Goal: Task Accomplishment & Management: Use online tool/utility

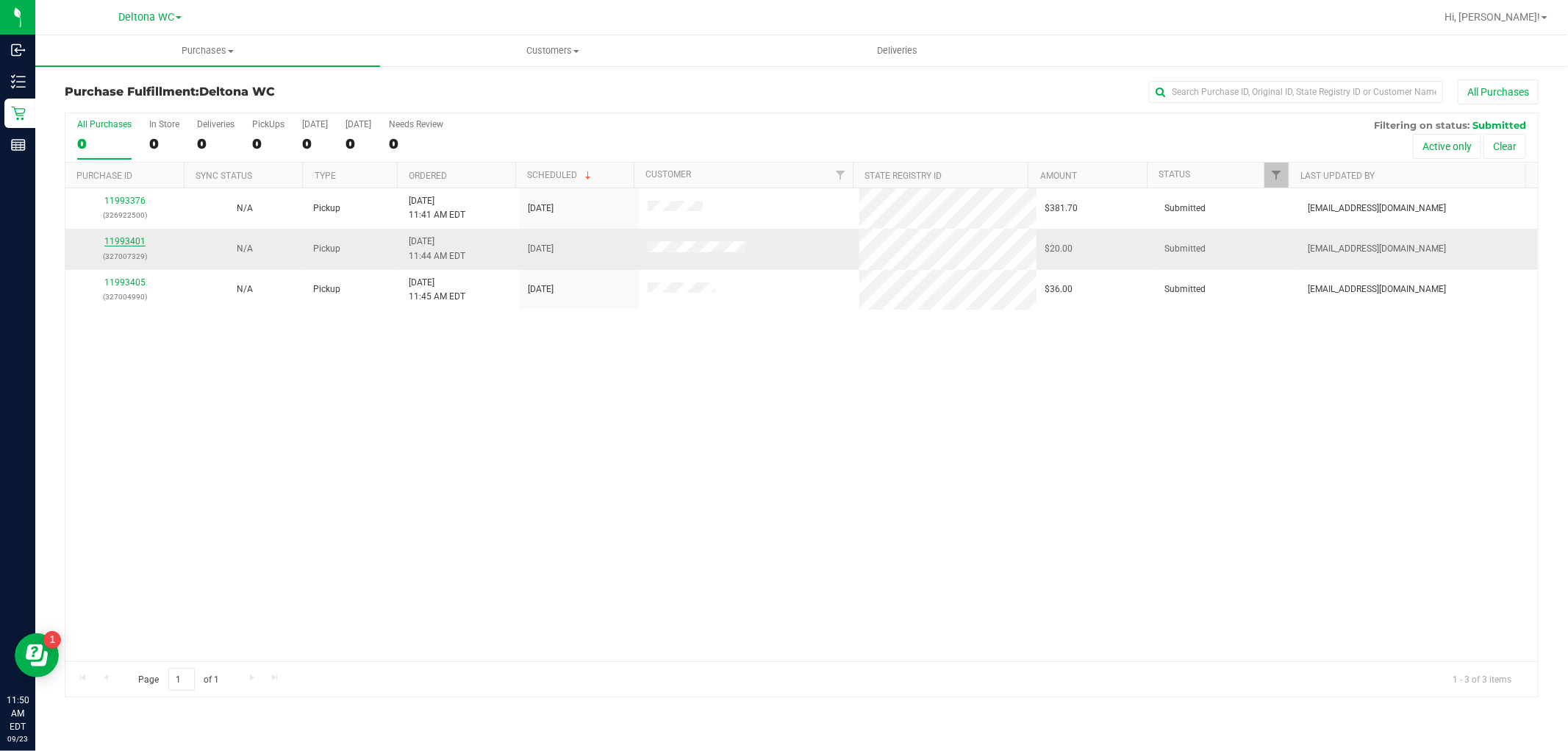
click at [133, 245] on link "11993401" at bounding box center [125, 241] width 41 height 10
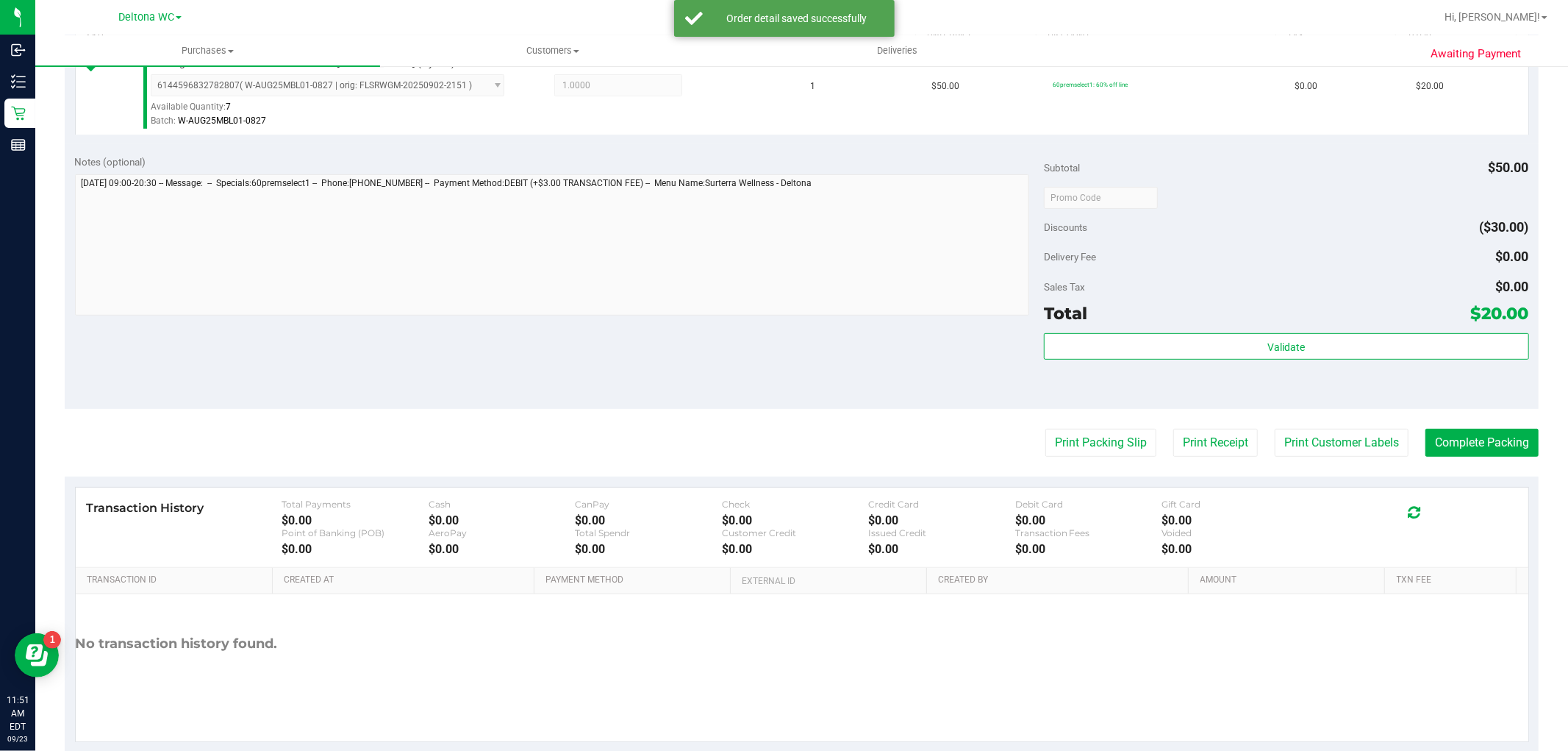
scroll to position [452, 0]
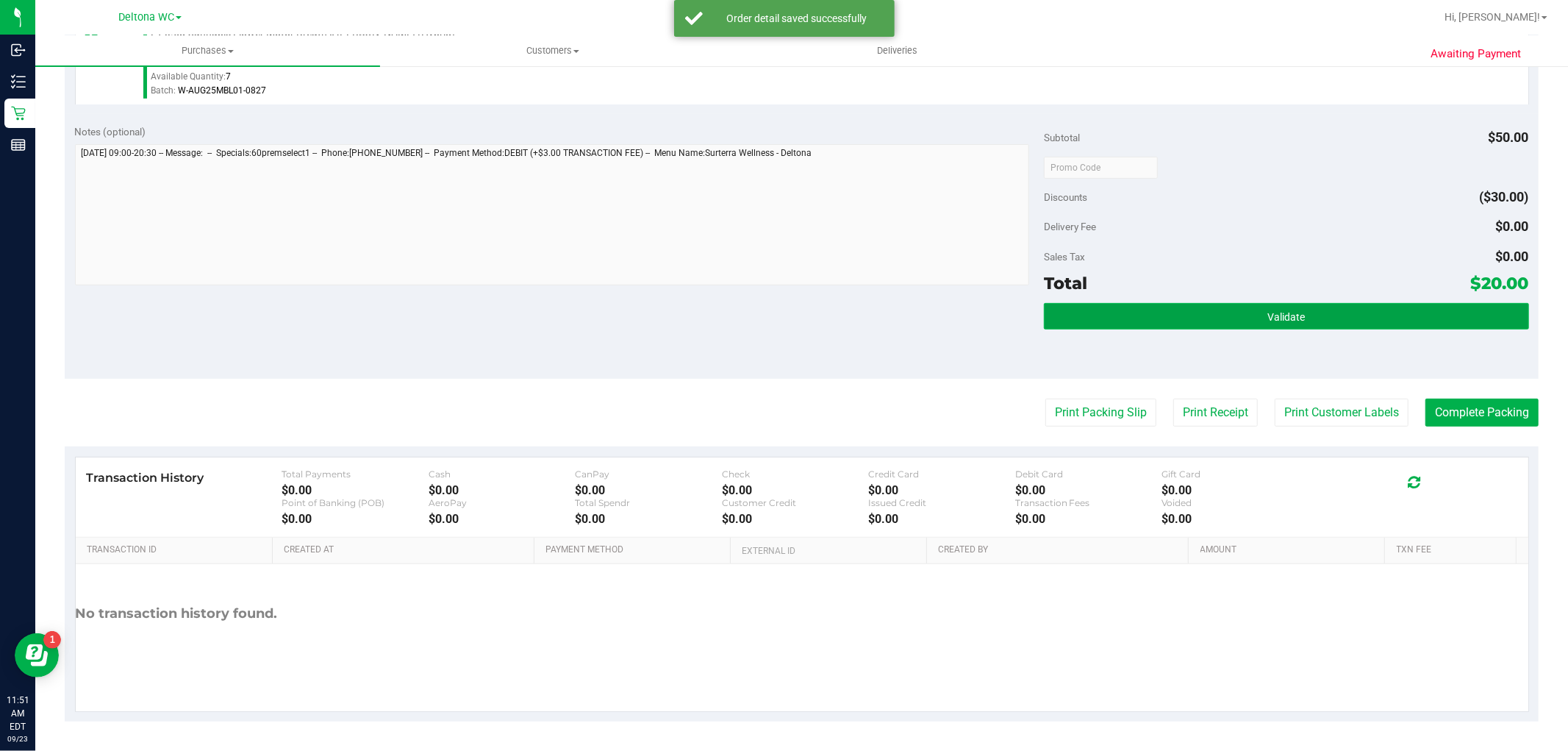
click at [1211, 320] on button "Validate" at bounding box center [1285, 316] width 484 height 27
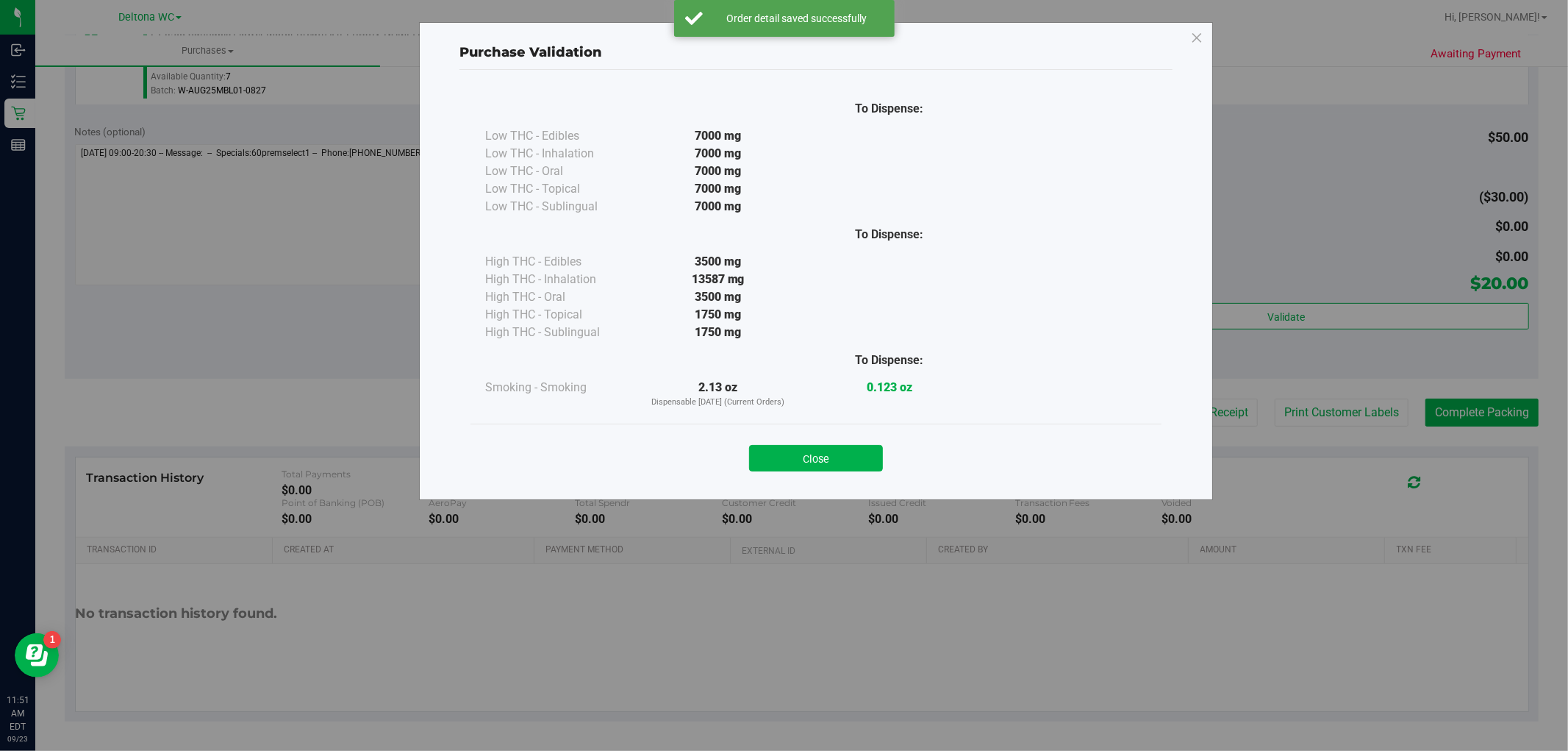
click at [788, 485] on div "To Dispense: Low THC - Edibles 7000 mg" at bounding box center [815, 278] width 713 height 416
click at [838, 458] on button "Close" at bounding box center [815, 458] width 134 height 27
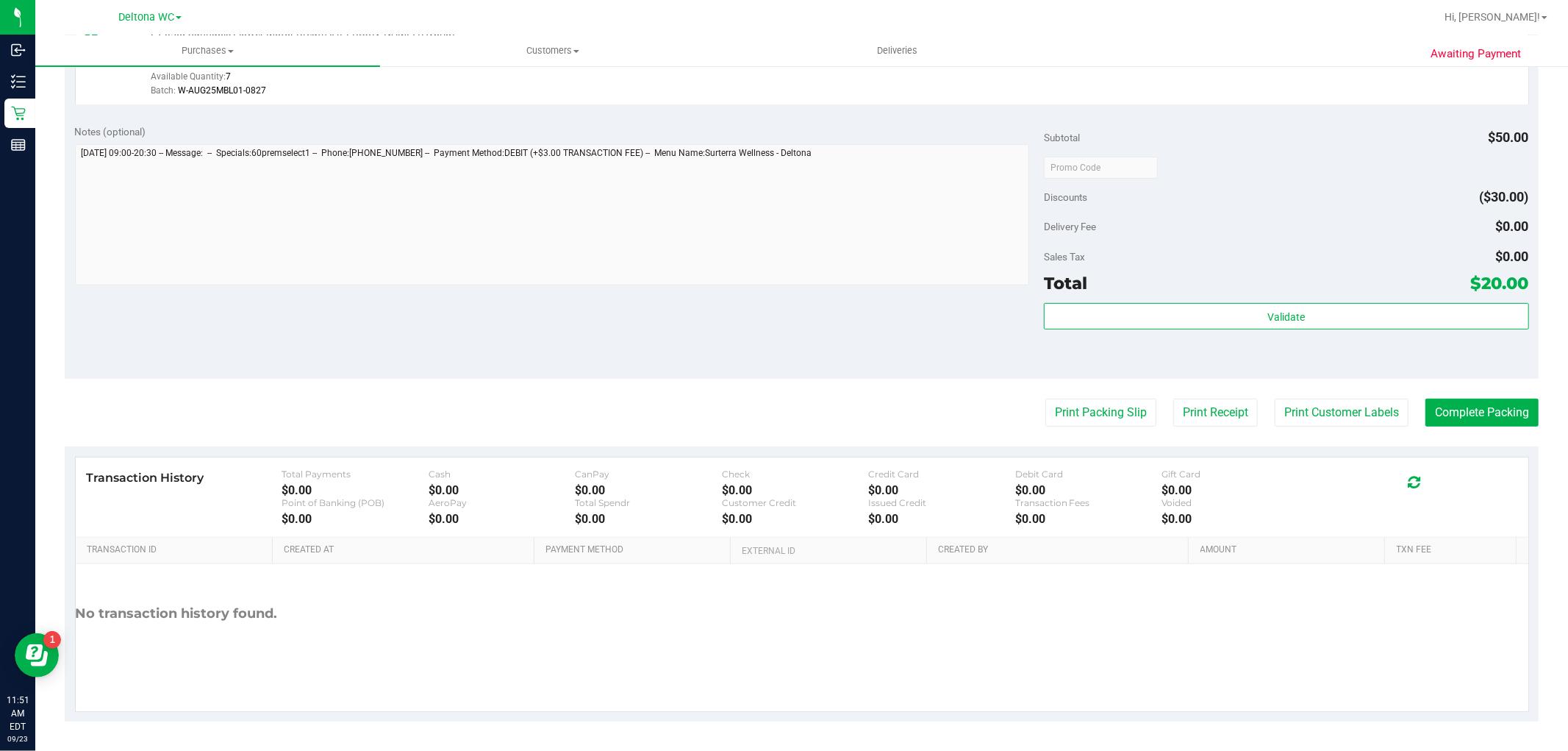
click at [1035, 393] on purchase-details "Back Edit Purchase Cancel Purchase View Profile # 11993401 BioTrack ID: - Submi…" at bounding box center [802, 174] width 1474 height 1093
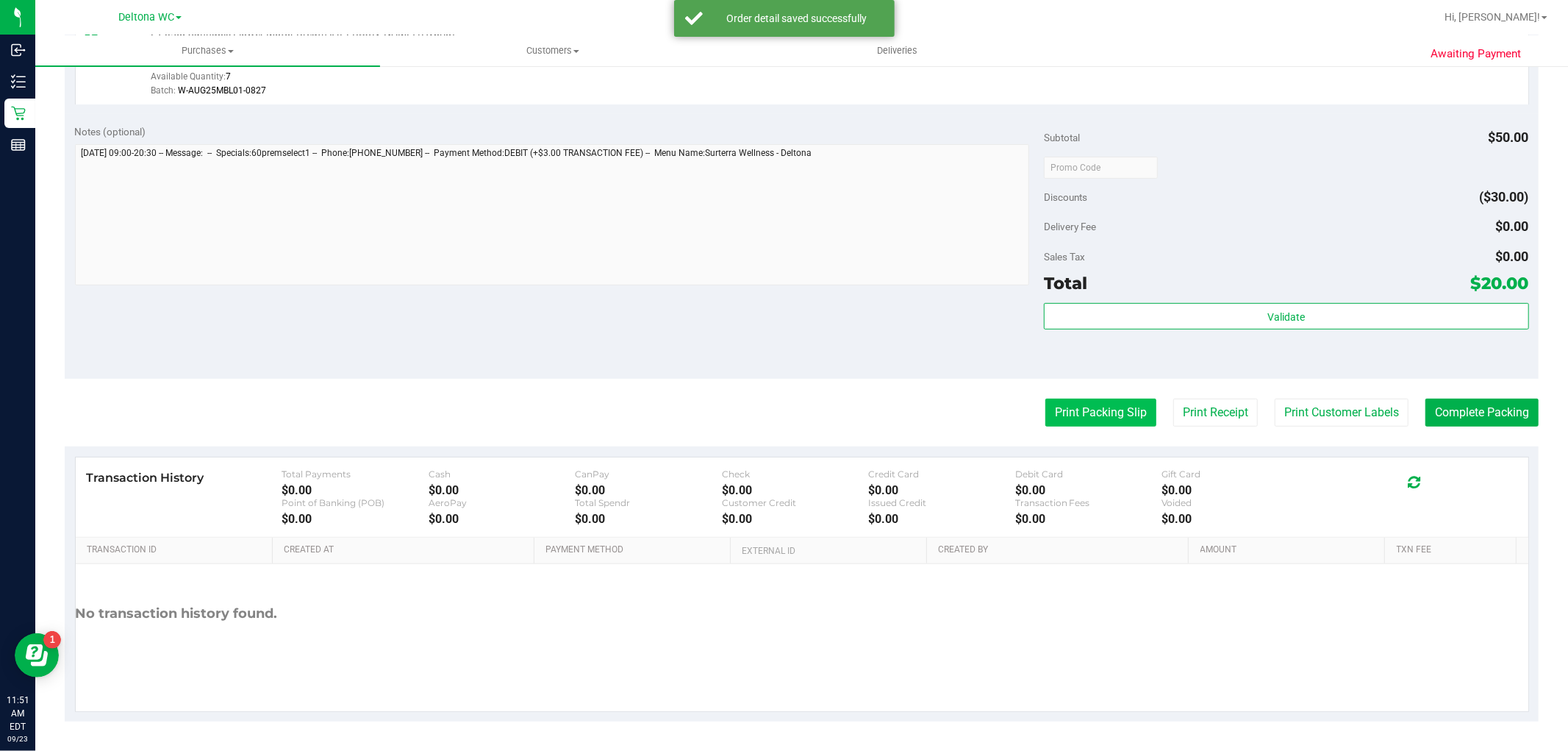
click at [1068, 414] on button "Print Packing Slip" at bounding box center [1100, 413] width 111 height 28
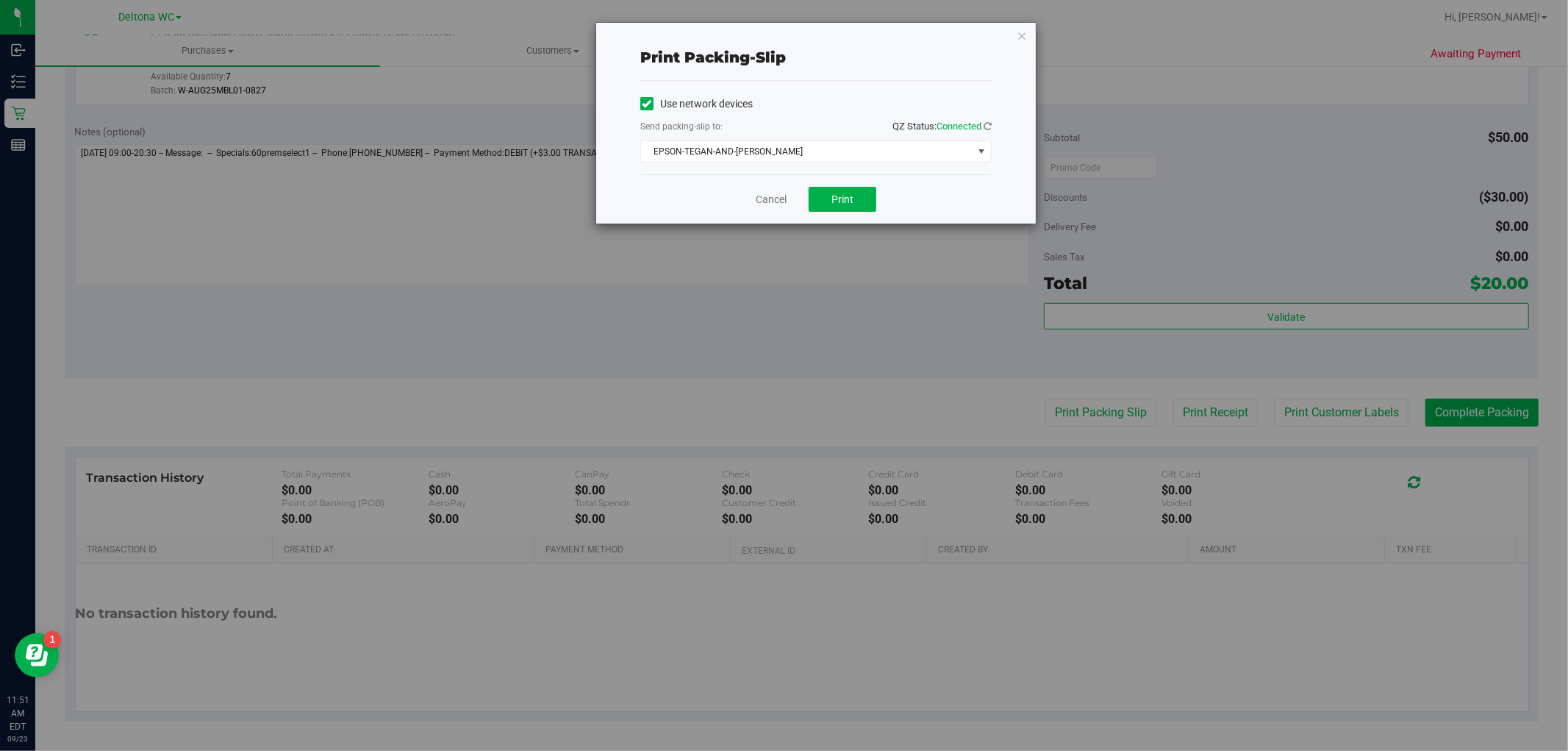
click at [850, 167] on div "Use network devices Send packing-slip to: QZ Status: Connected EPSON-TEGAN-AND-…" at bounding box center [815, 128] width 351 height 93
click at [856, 186] on div "Cancel Print" at bounding box center [815, 199] width 351 height 49
click at [850, 201] on span "Print" at bounding box center [842, 199] width 22 height 12
click at [774, 200] on link "Cancel" at bounding box center [771, 199] width 31 height 16
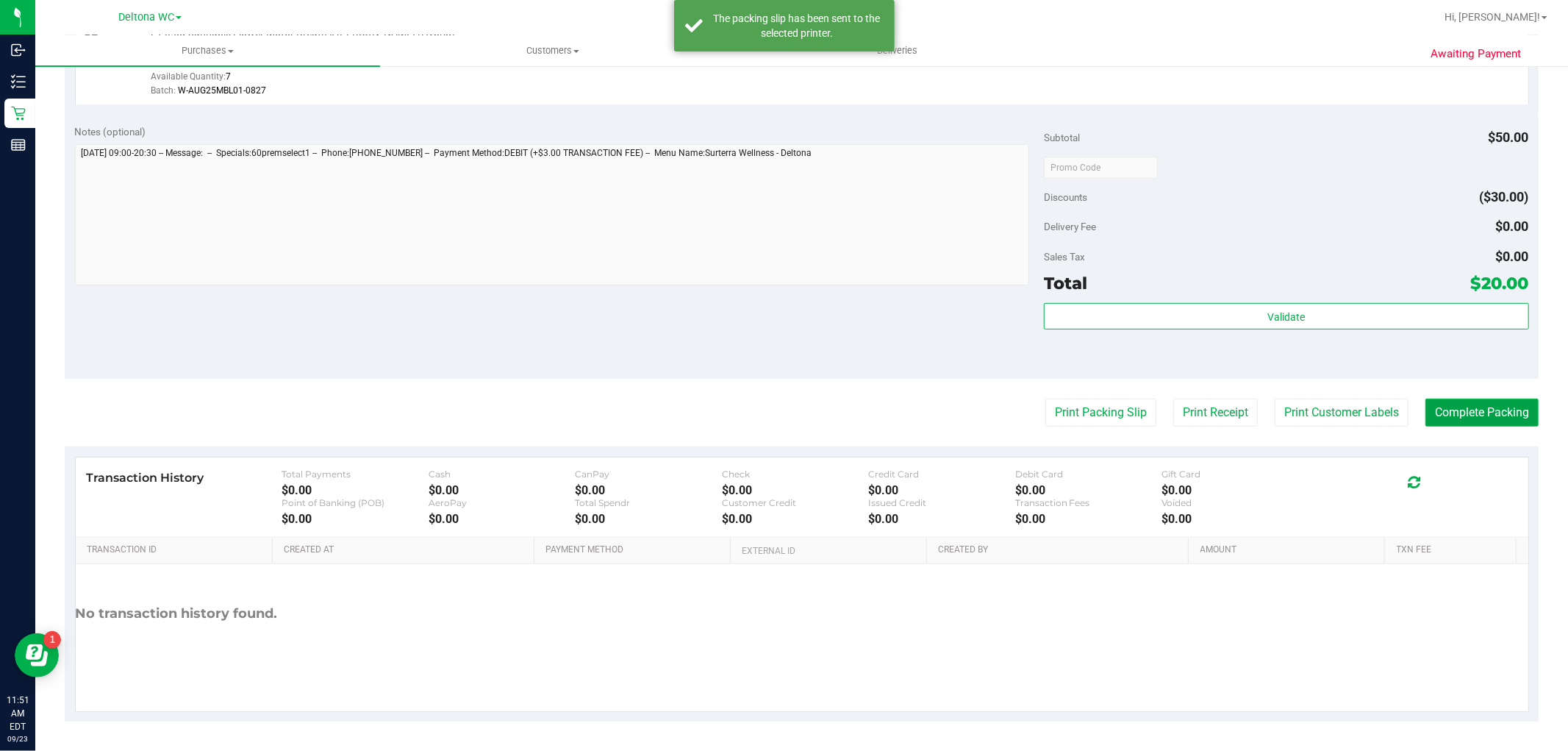
click at [1507, 402] on button "Complete Packing" at bounding box center [1481, 413] width 113 height 28
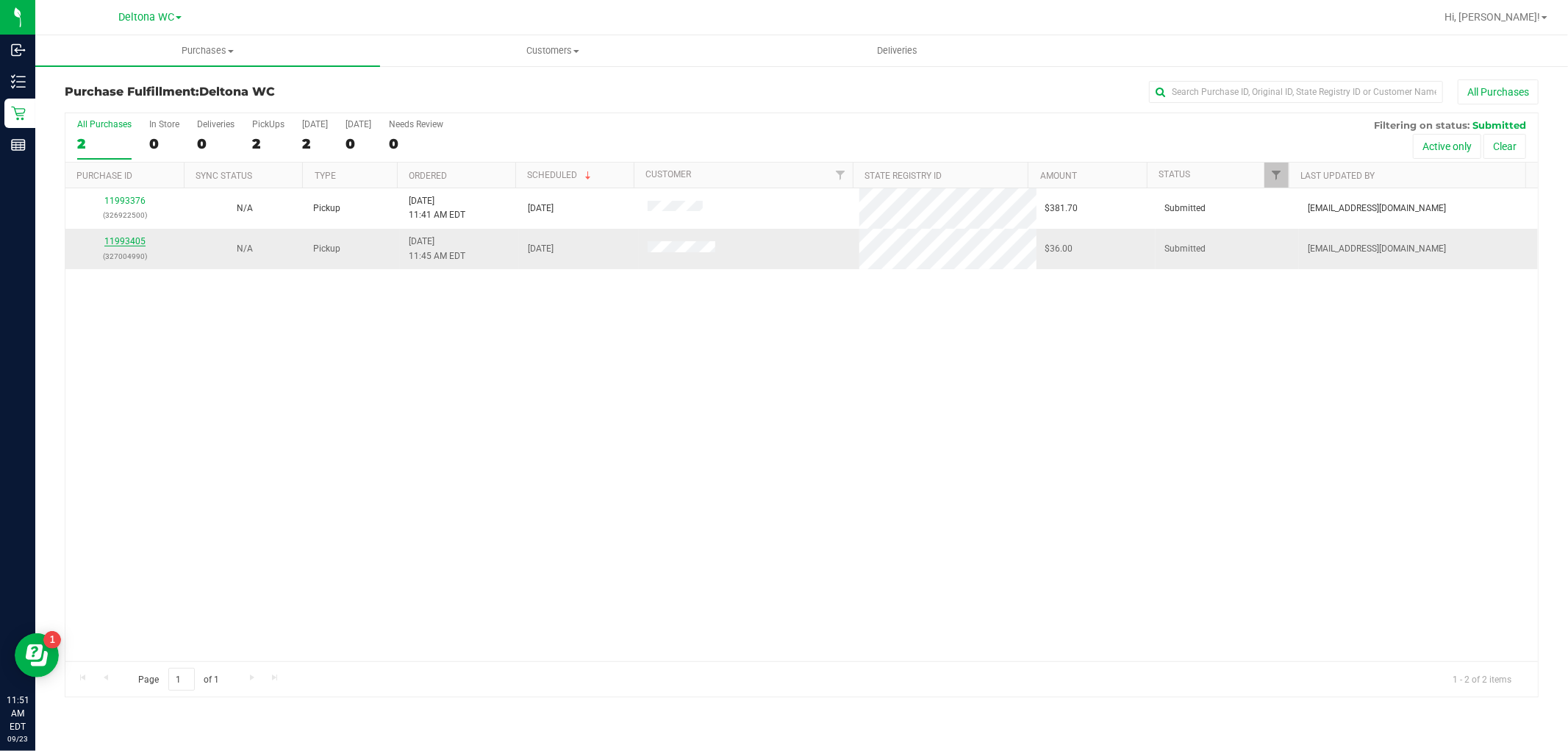
click at [121, 244] on link "11993405" at bounding box center [125, 241] width 41 height 10
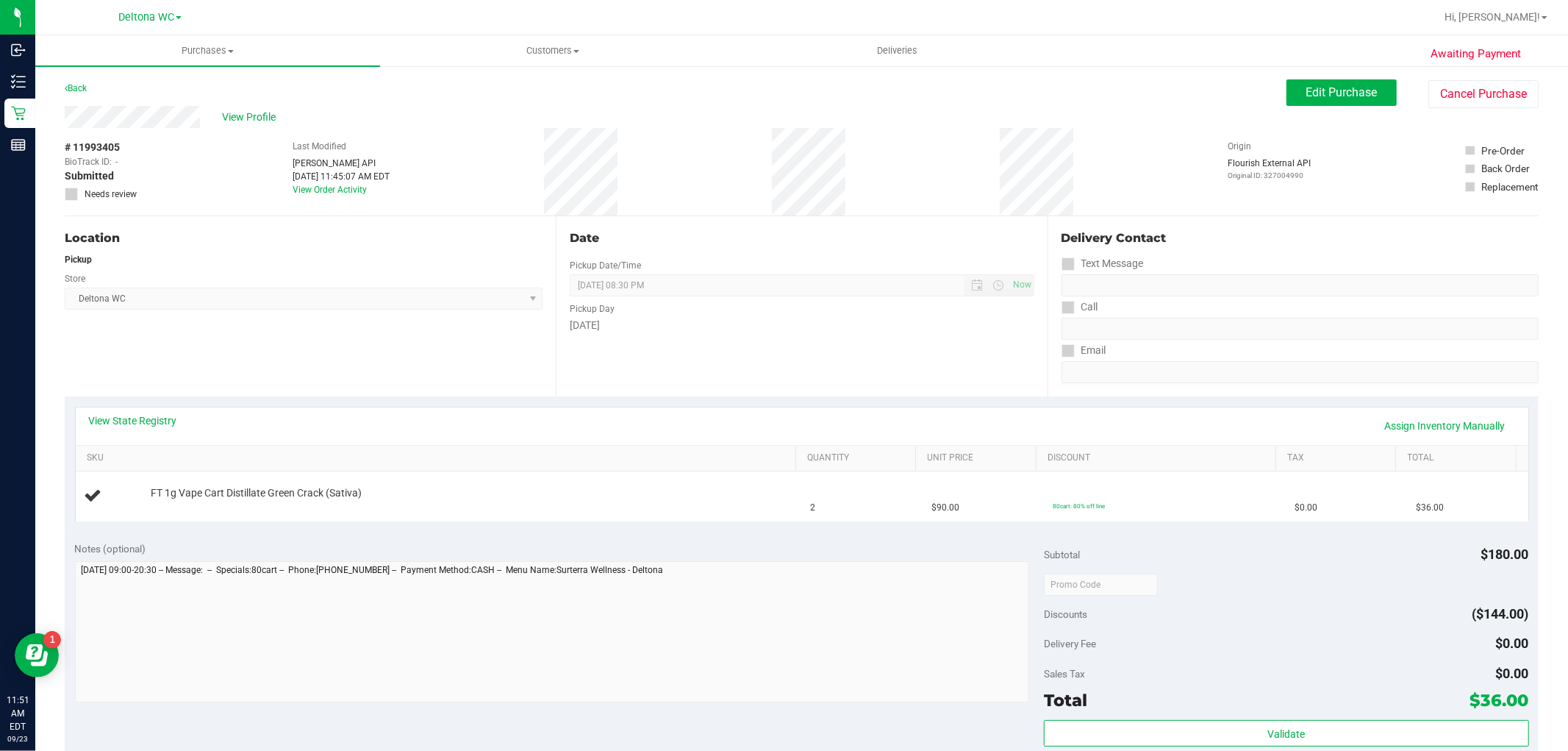
click at [142, 409] on div "View State Registry Assign Inventory Manually" at bounding box center [802, 426] width 1452 height 37
click at [144, 416] on link "View State Registry" at bounding box center [133, 420] width 88 height 15
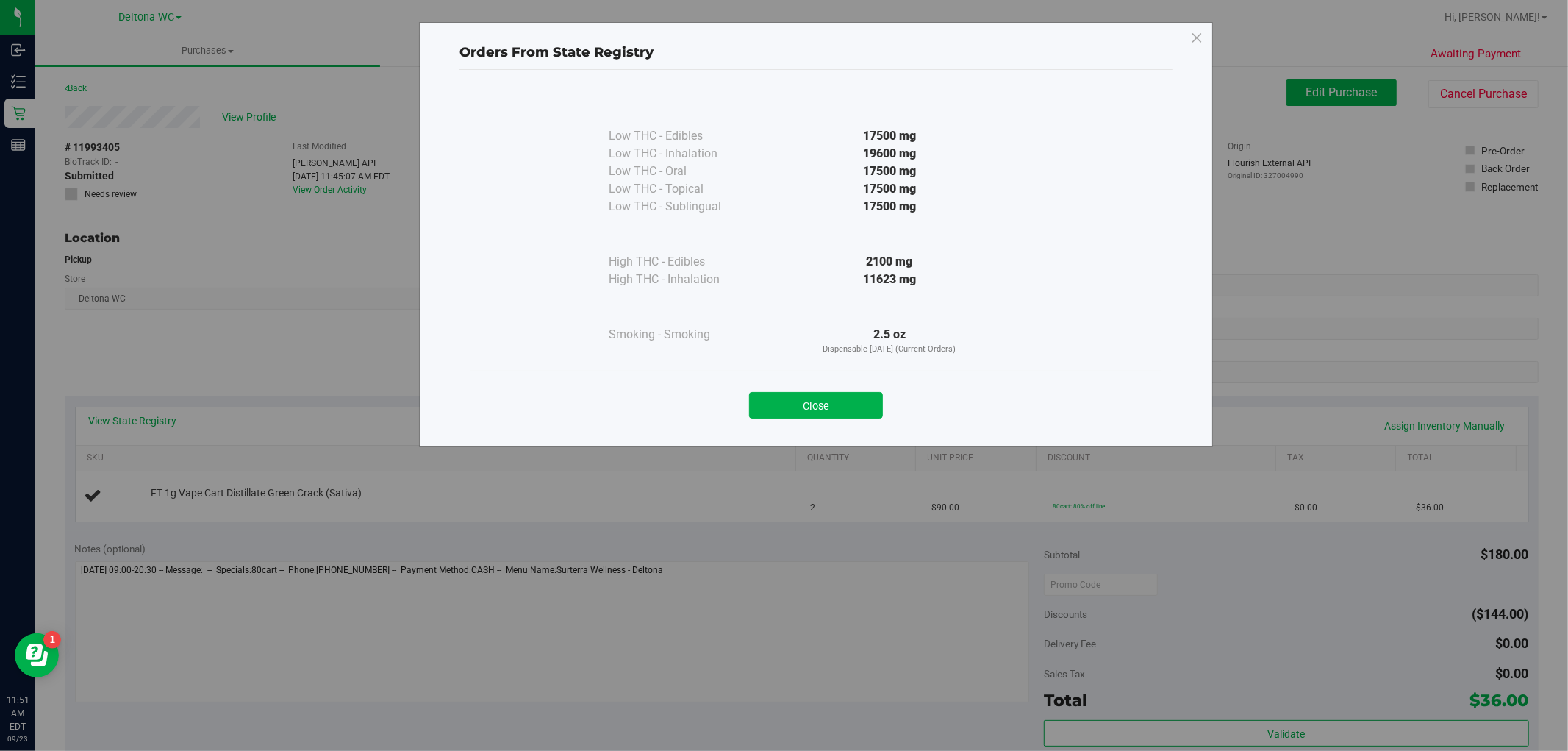
drag, startPoint x: 819, startPoint y: 414, endPoint x: 860, endPoint y: 343, distance: 82.0
click at [820, 413] on button "Close" at bounding box center [815, 405] width 134 height 27
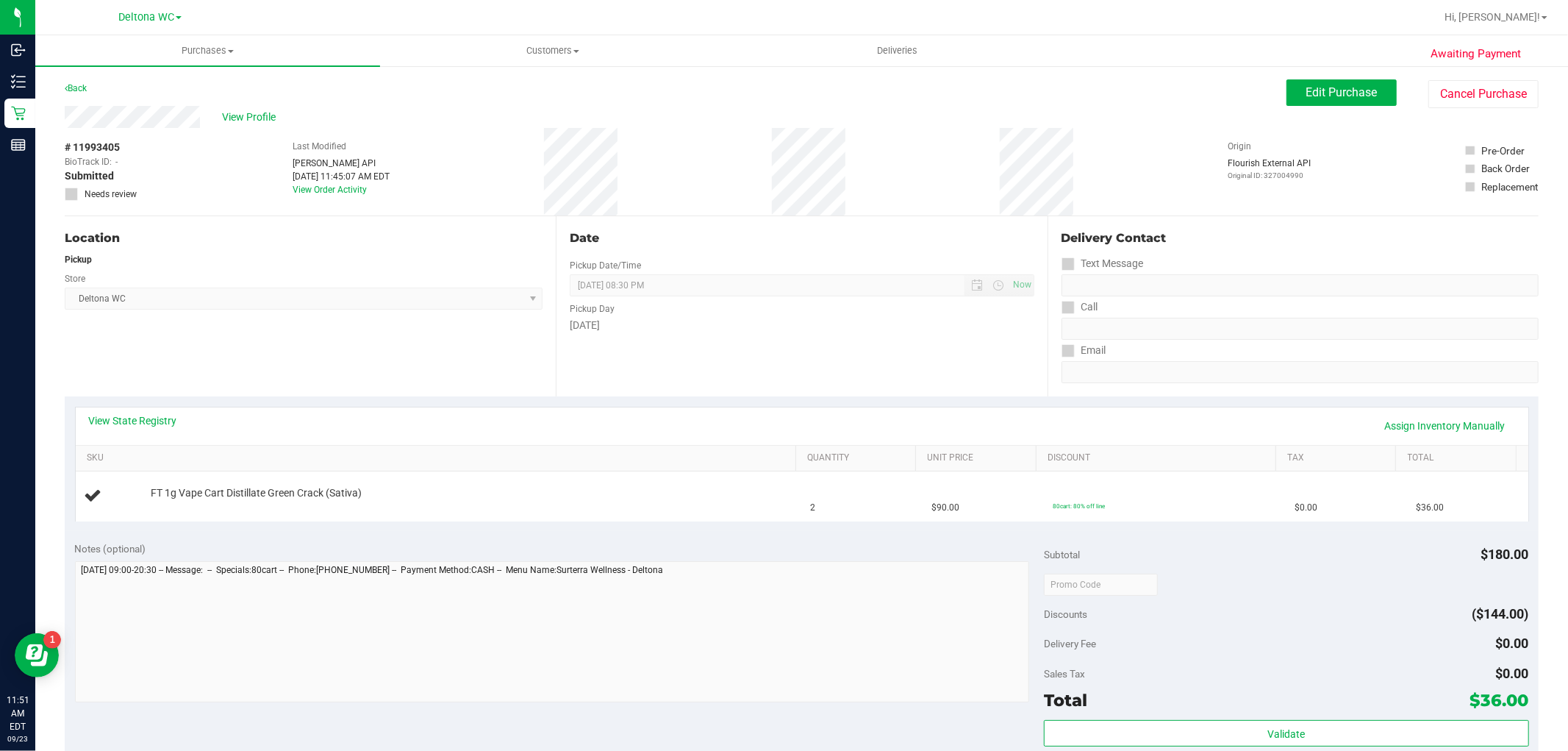
click at [865, 331] on div "[DATE]" at bounding box center [801, 325] width 463 height 16
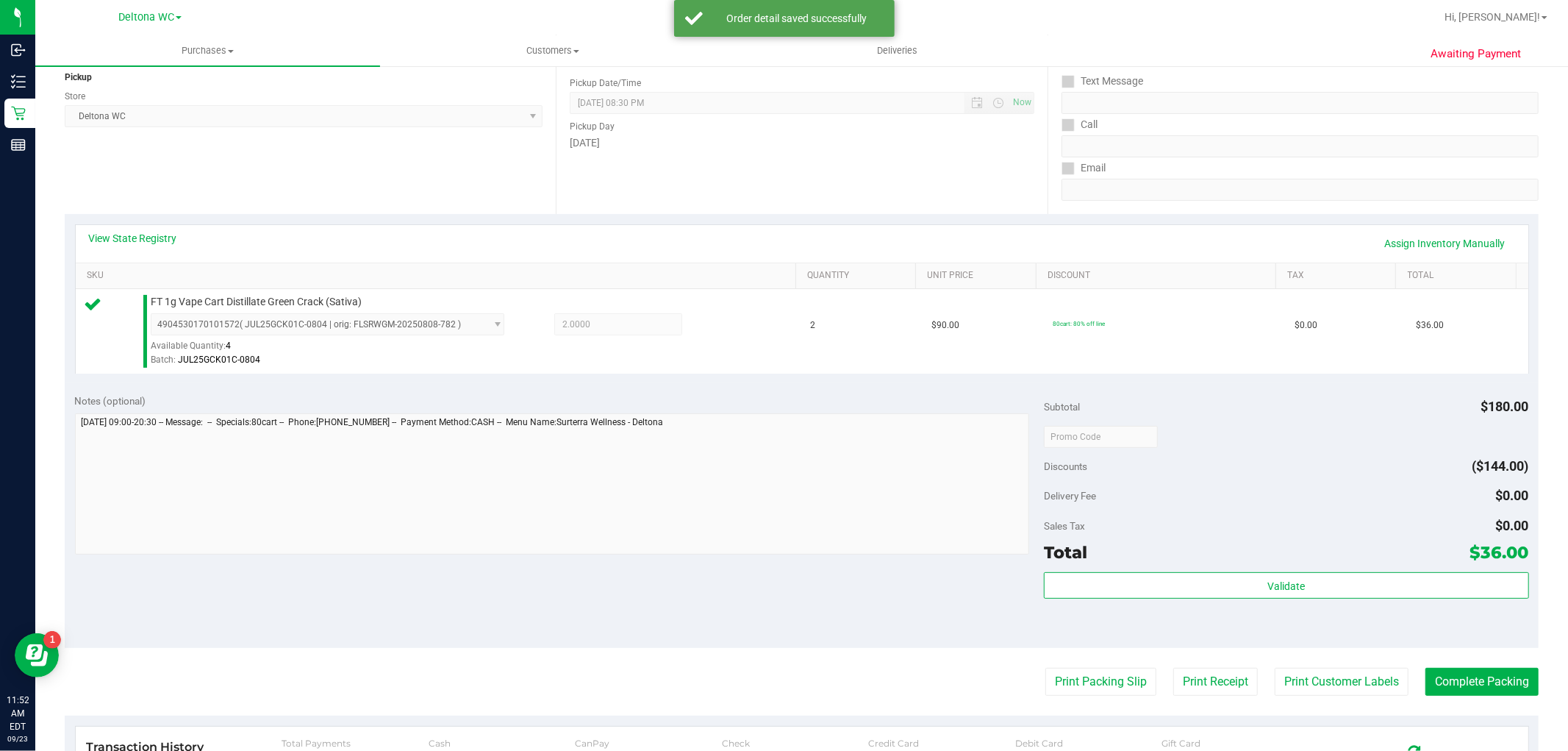
scroll to position [452, 0]
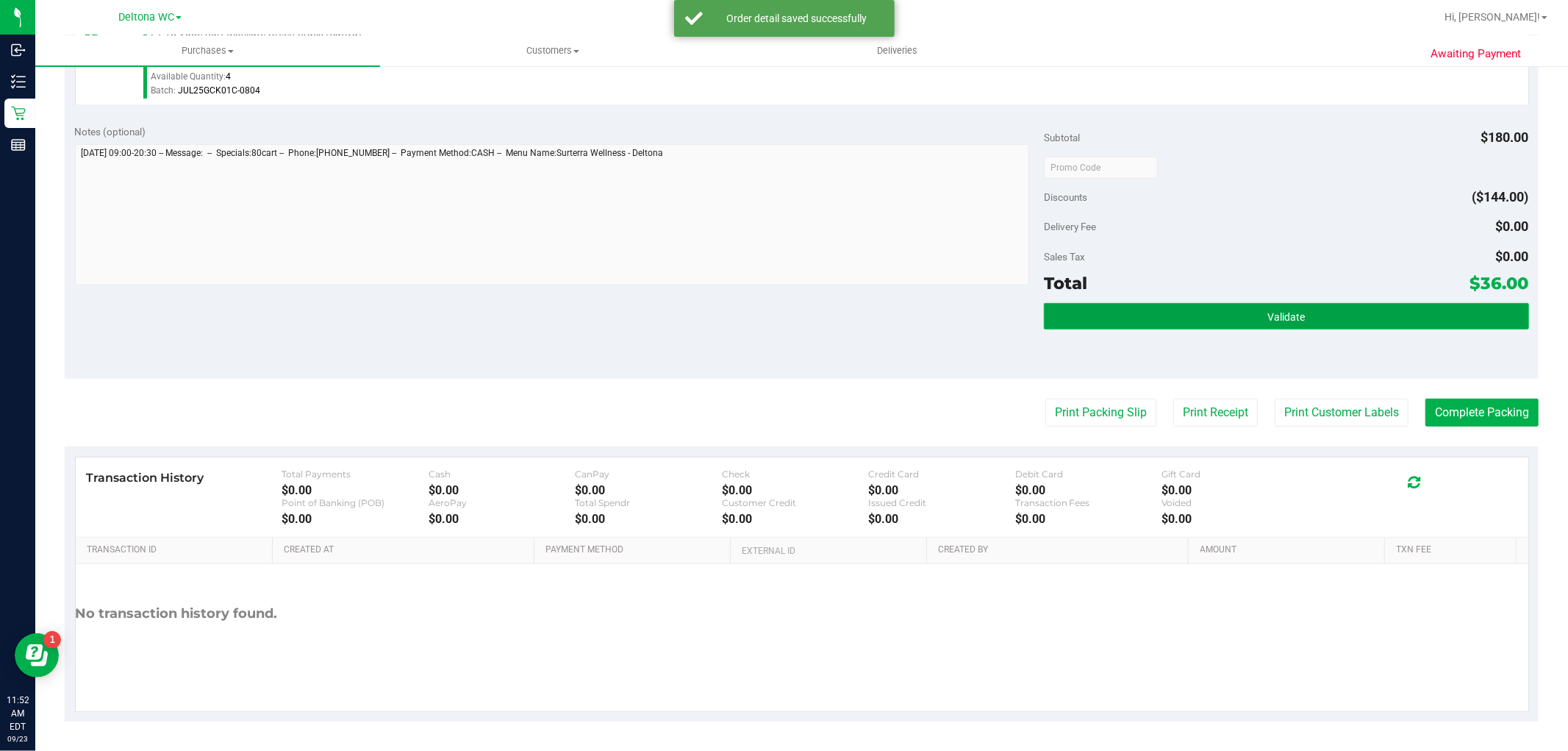
click at [1125, 303] on button "Validate" at bounding box center [1285, 316] width 484 height 27
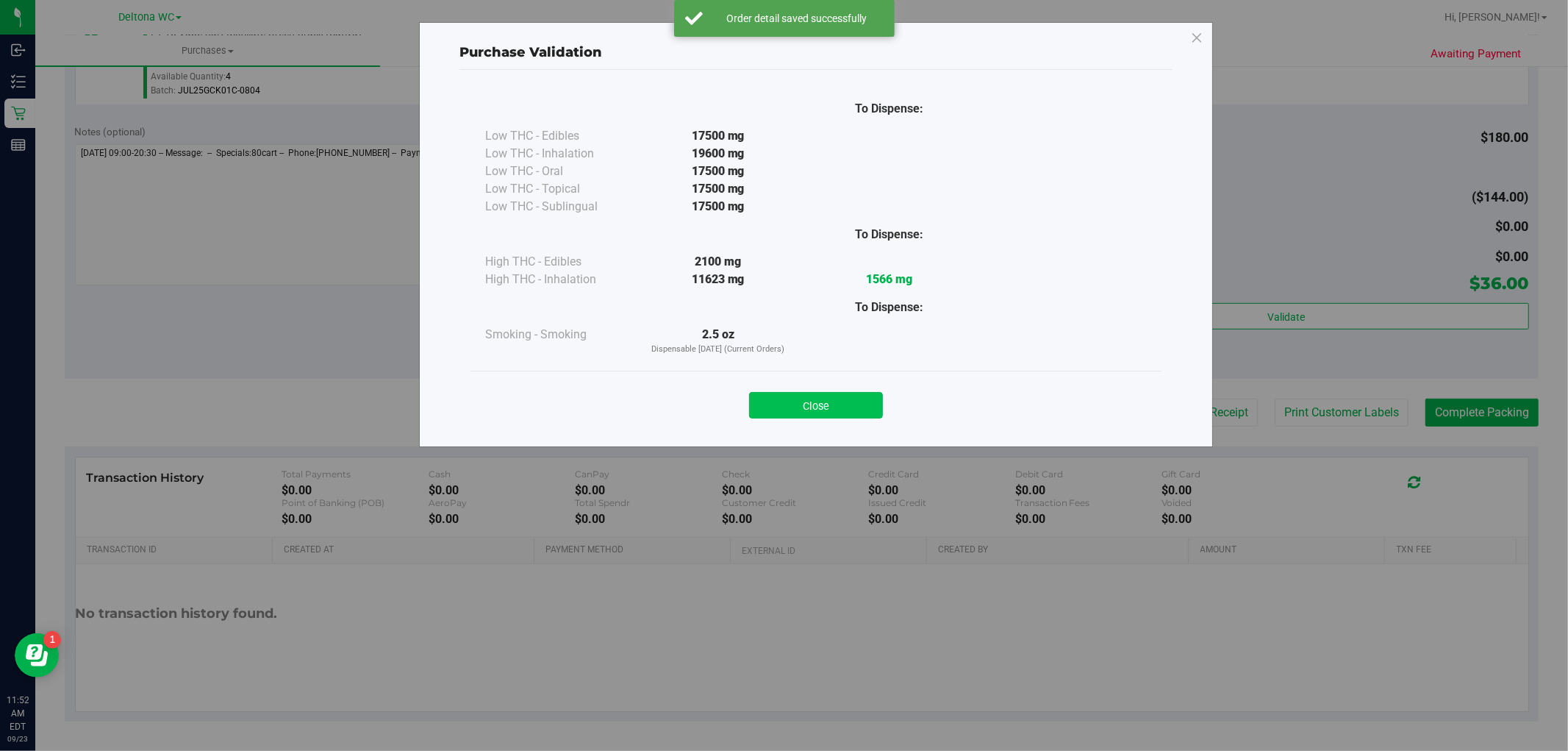
click at [859, 406] on button "Close" at bounding box center [815, 405] width 134 height 27
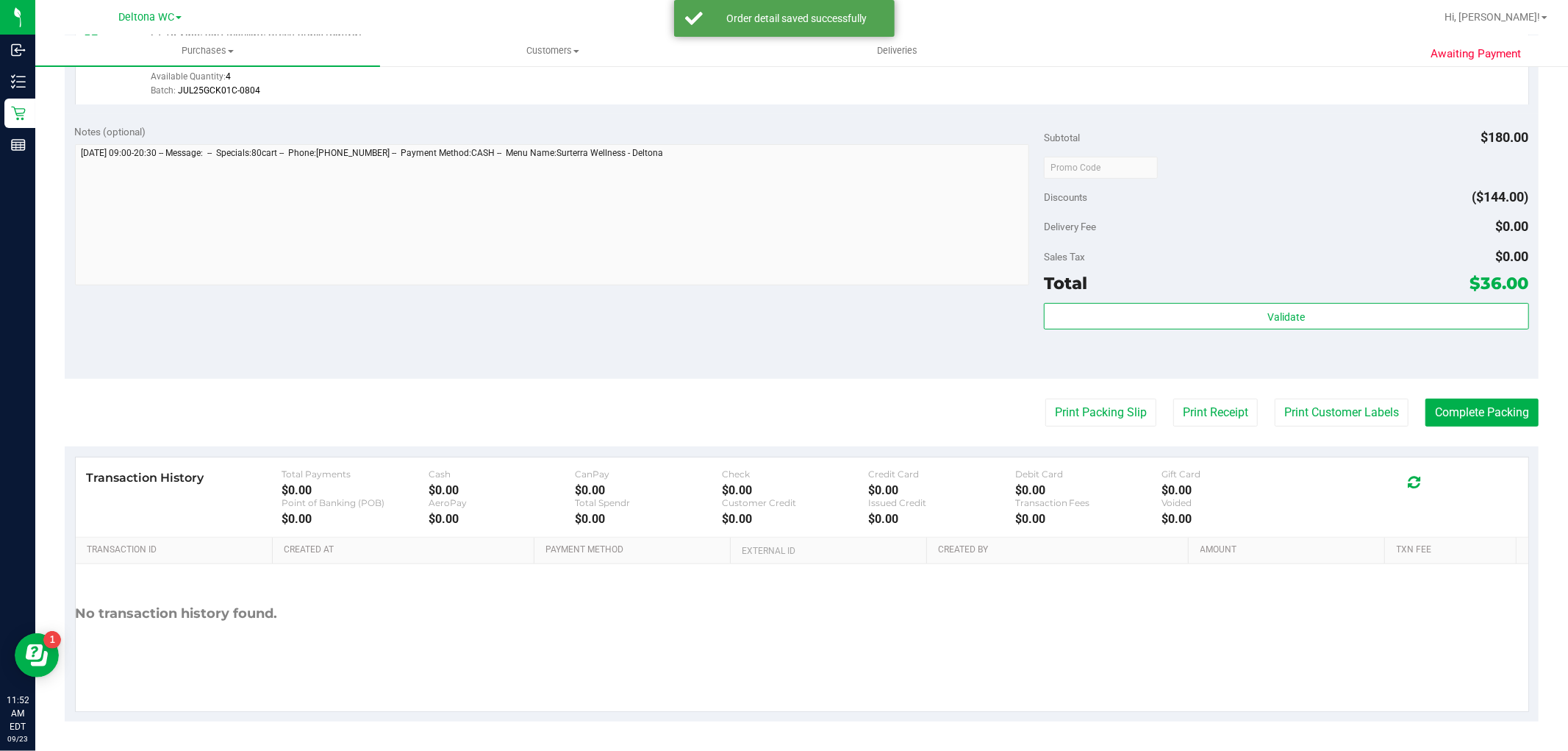
click at [1038, 394] on purchase-details "Back Edit Purchase Cancel Purchase View Profile # 11993405 BioTrack ID: - Submi…" at bounding box center [802, 174] width 1474 height 1093
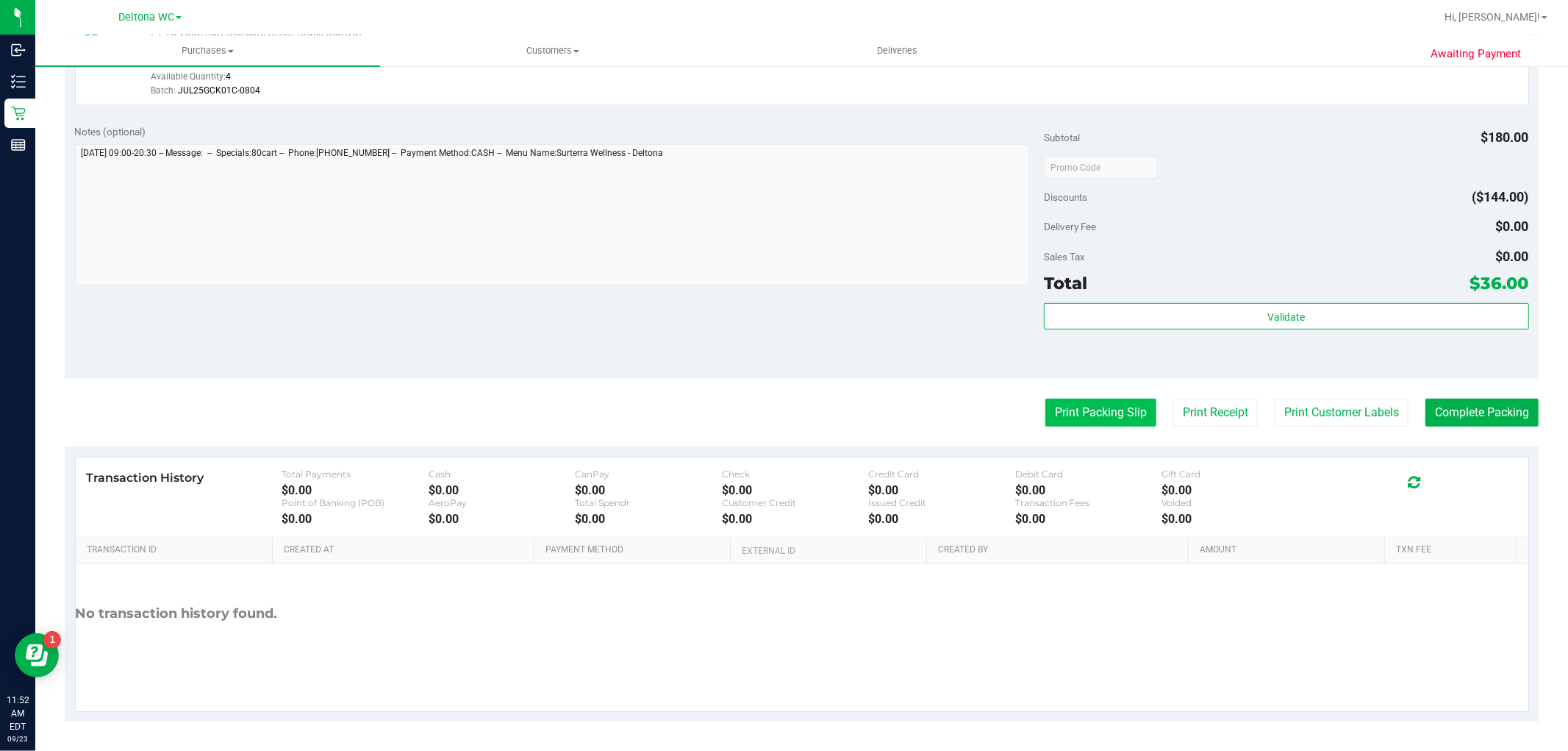
click at [1108, 399] on button "Print Packing Slip" at bounding box center [1100, 413] width 111 height 28
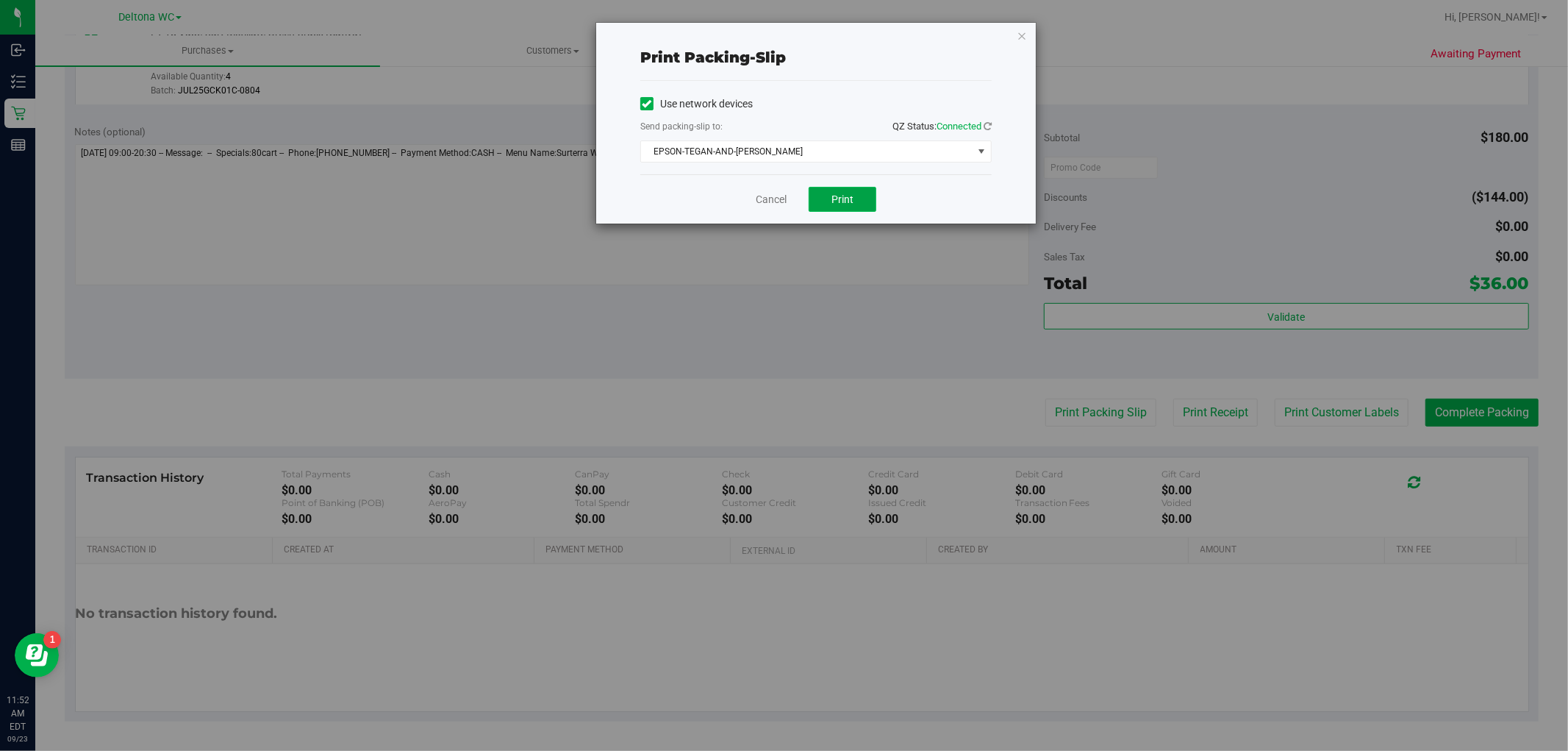
click at [864, 193] on button "Print" at bounding box center [842, 199] width 67 height 25
click at [785, 192] on link "Cancel" at bounding box center [771, 199] width 31 height 16
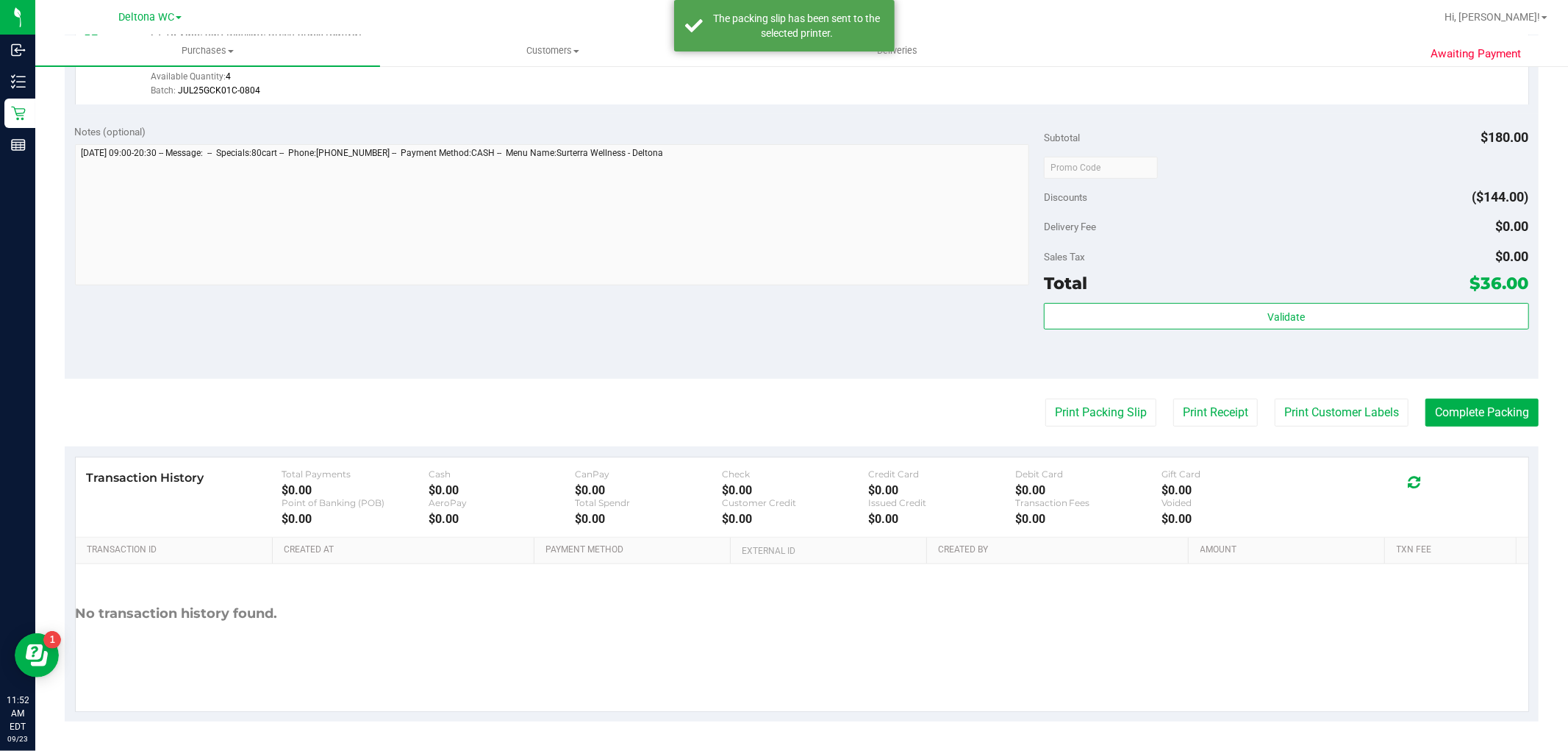
click at [1445, 384] on purchase-details "Back Edit Purchase Cancel Purchase View Profile # 11993405 BioTrack ID: - Submi…" at bounding box center [802, 174] width 1474 height 1093
click at [1460, 409] on button "Complete Packing" at bounding box center [1481, 413] width 113 height 28
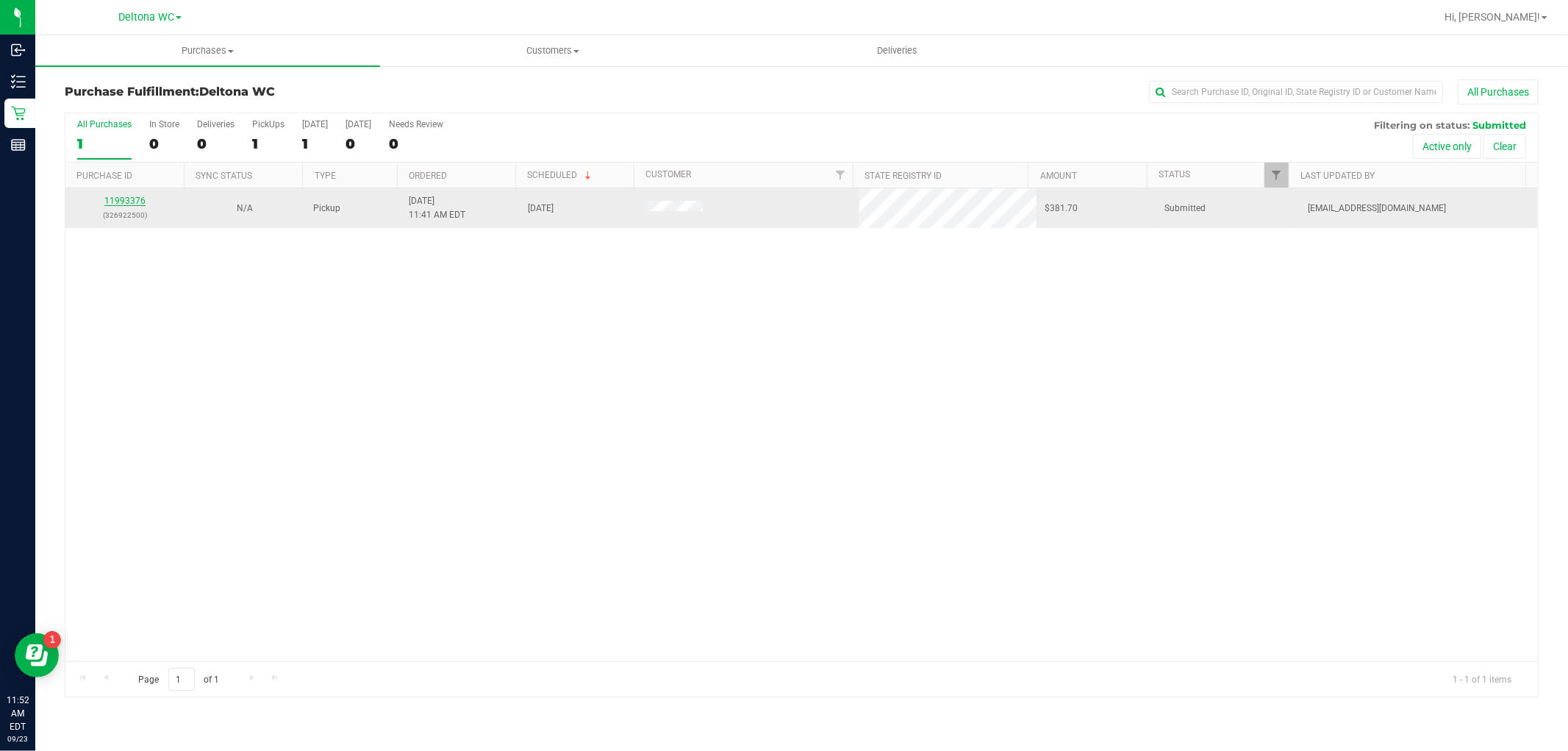
click at [136, 196] on link "11993376" at bounding box center [125, 201] width 41 height 10
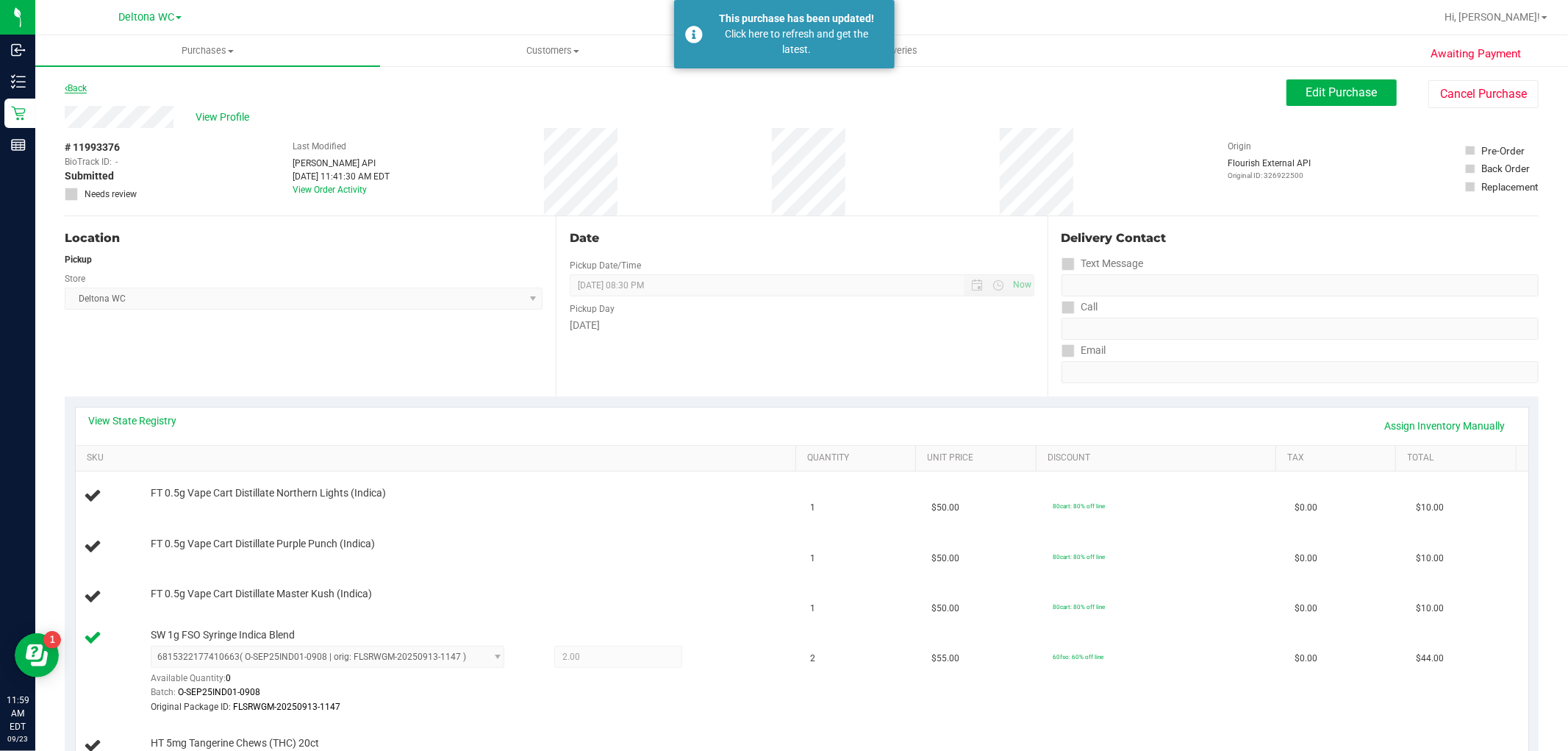
click at [79, 88] on link "Back" at bounding box center [76, 88] width 22 height 10
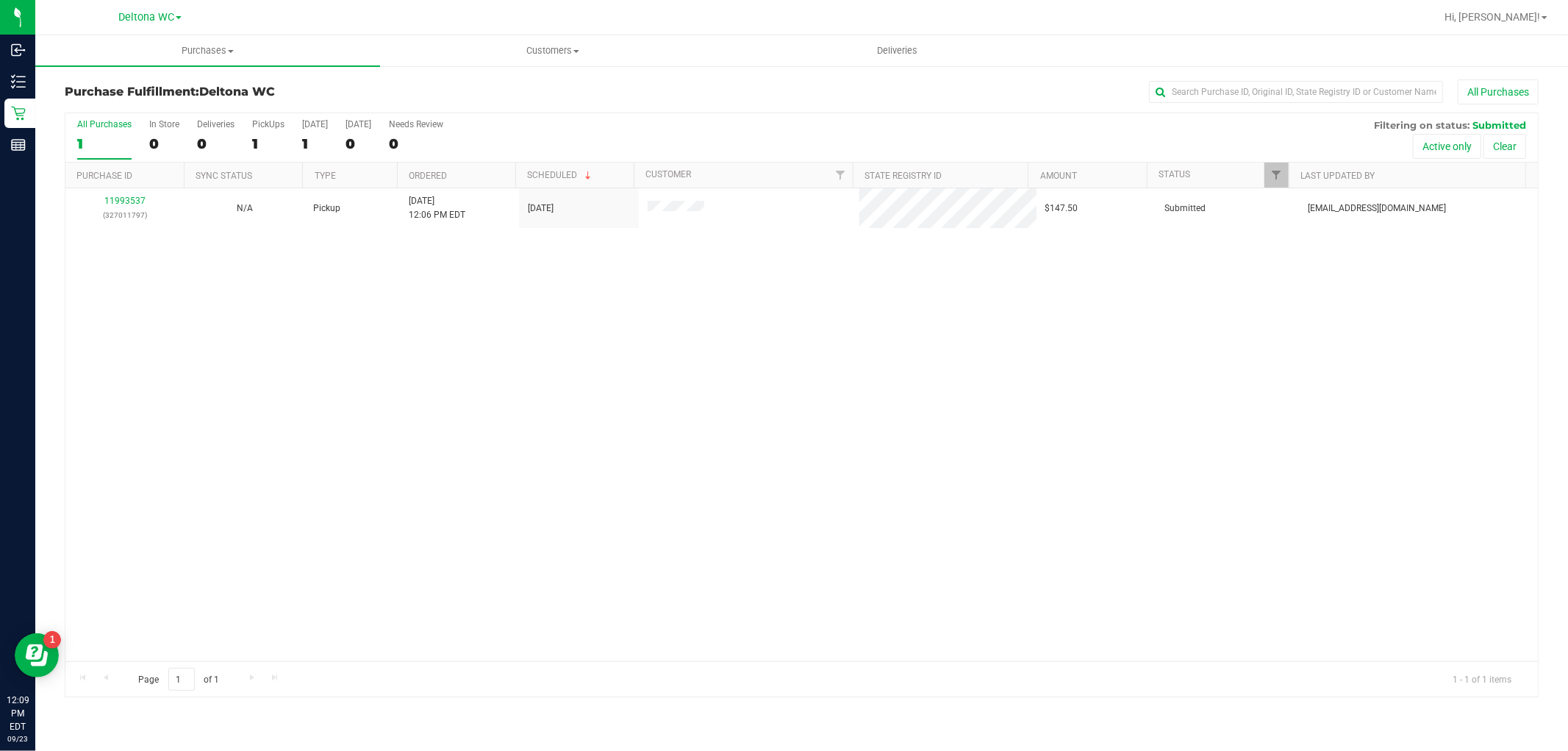
click at [607, 129] on div "All Purchases 1 In Store 0 Deliveries 0 PickUps 1 [DATE] 1 [DATE] 0 Needs Revie…" at bounding box center [802, 137] width 1472 height 49
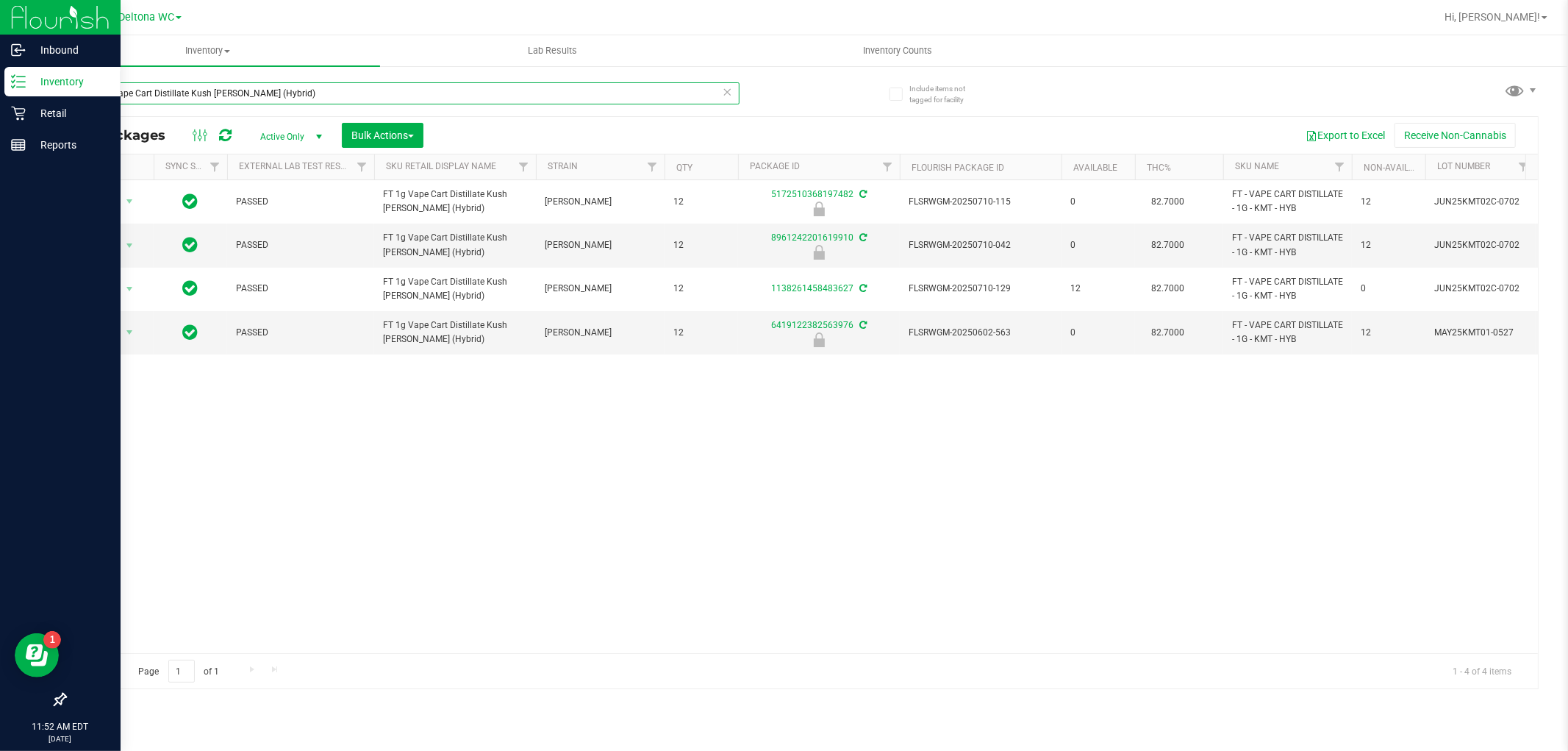
drag, startPoint x: 319, startPoint y: 88, endPoint x: 0, endPoint y: 92, distance: 319.0
click at [0, 88] on div "Inbound Inventory Retail Reports 11:52 AM EDT 09/23/2025 09/23 Deltona WC Hi, A…" at bounding box center [784, 376] width 1568 height 751
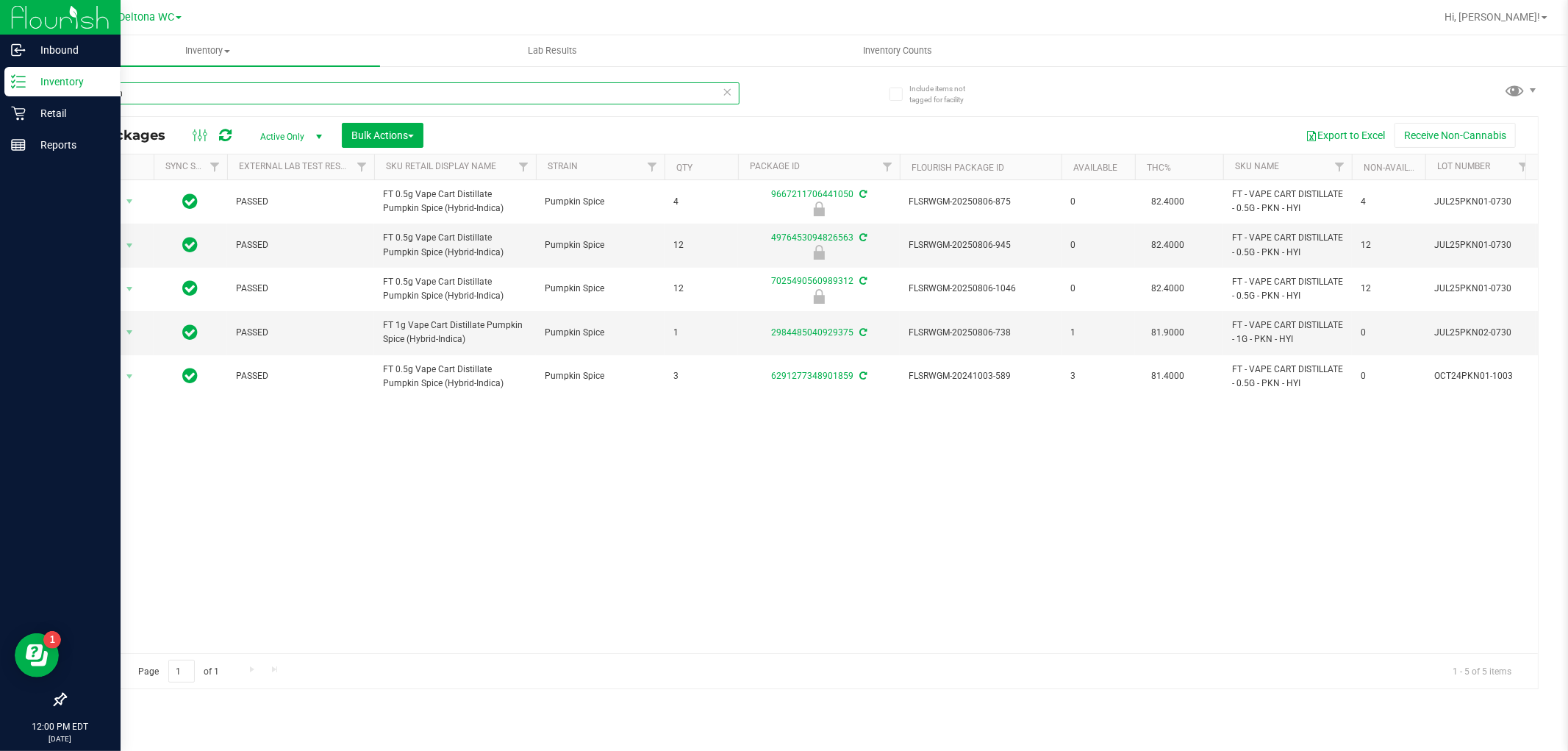
drag, startPoint x: 372, startPoint y: 90, endPoint x: 1, endPoint y: 91, distance: 371.0
click at [0, 91] on div "Inbound Inventory Retail Reports 12:00 PM EDT 09/23/2025 09/23 Deltona WC Hi, A…" at bounding box center [784, 376] width 1568 height 751
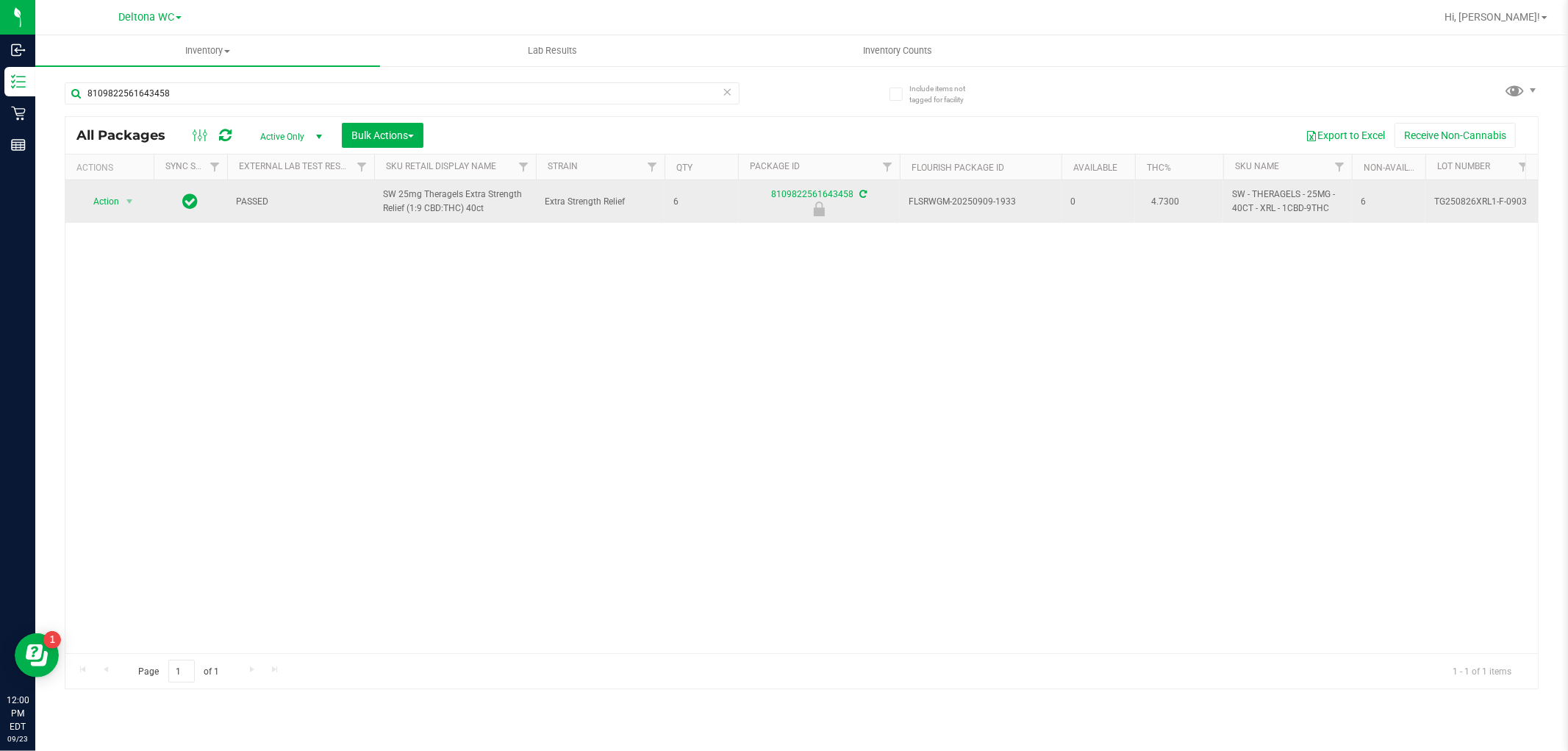
click at [401, 211] on span "SW 25mg Theragels Extra Strength Relief (1:9 CBD:THC) 40ct" at bounding box center [455, 201] width 144 height 28
click at [401, 210] on span "SW 25mg Theragels Extra Strength Relief (1:9 CBD:THC) 40ct" at bounding box center [455, 201] width 144 height 28
click at [401, 211] on span "SW 25mg Theragels Extra Strength Relief (1:9 CBD:THC) 40ct" at bounding box center [455, 201] width 144 height 28
copy tr "SW 25mg Theragels Extra Strength Relief (1:9 CBD:THC) 40ct"
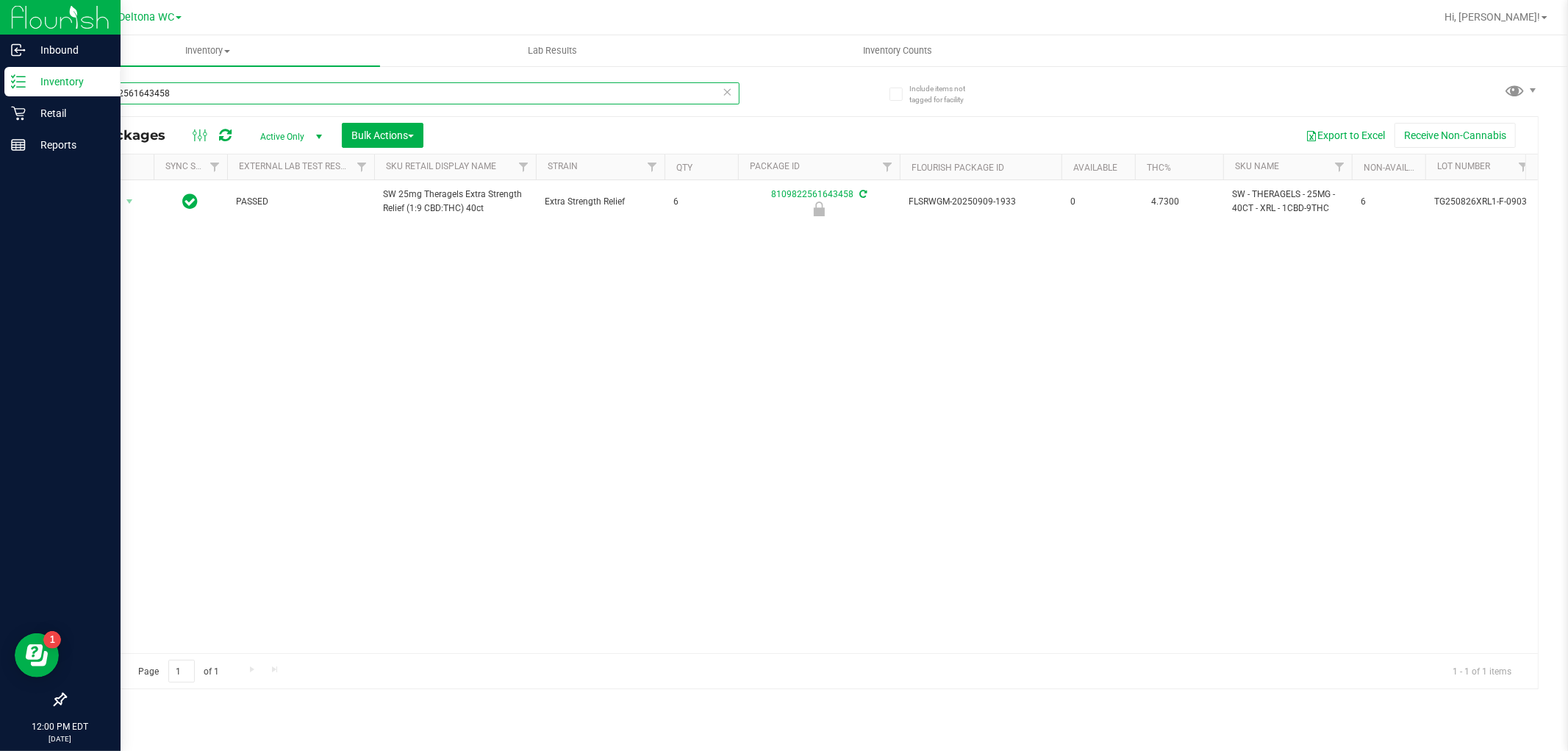
drag, startPoint x: 460, startPoint y: 98, endPoint x: 0, endPoint y: 0, distance: 470.3
click at [0, 3] on div "Inbound Inventory Retail Reports 12:00 PM EDT 09/23/2025 09/23 Deltona WC Hi, A…" at bounding box center [784, 376] width 1568 height 751
paste input "SW 25mg Theragels Extra Strength Relief (1:9 CBD:THC) 40ct"
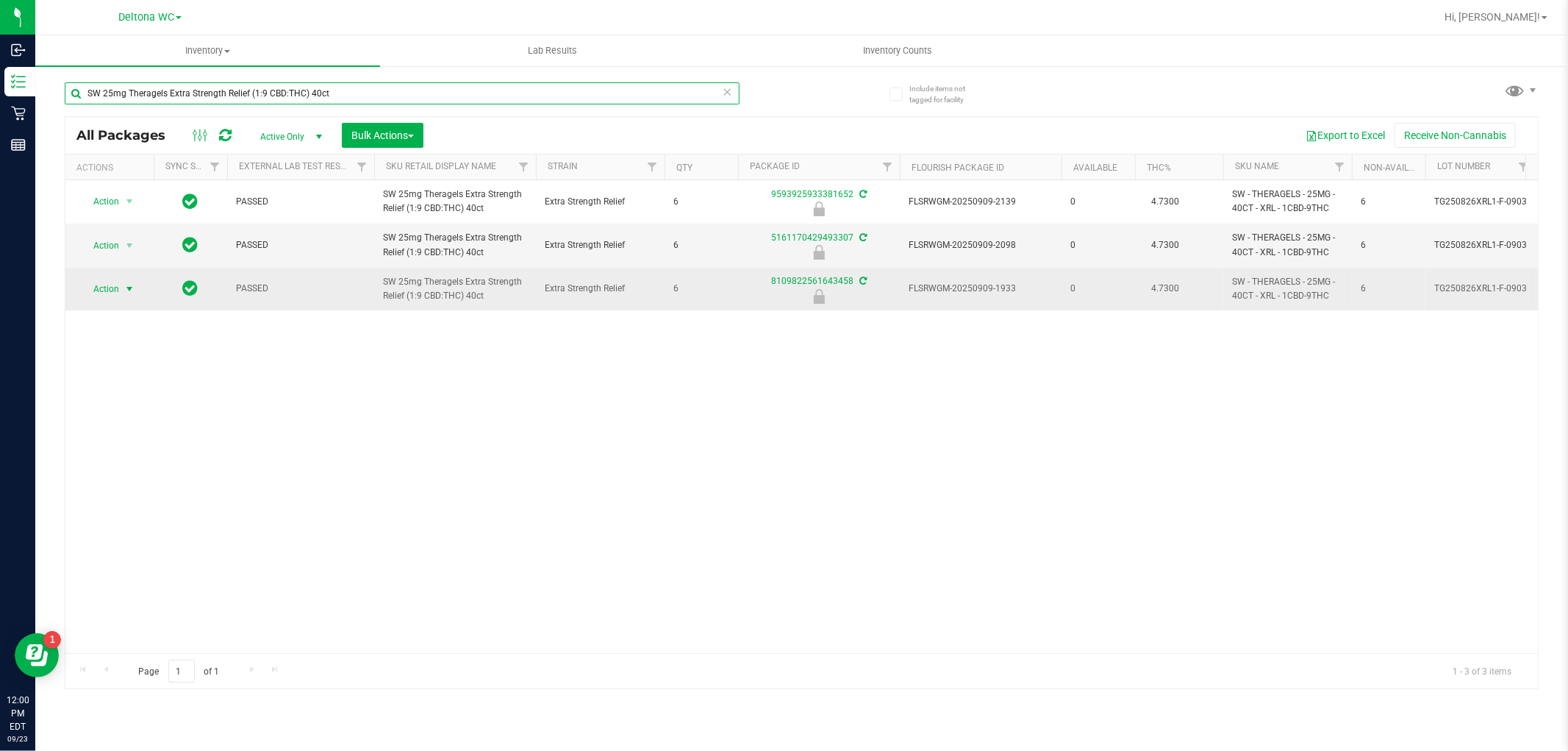
type input "SW 25mg Theragels Extra Strength Relief (1:9 CBD:THC) 40ct"
click at [123, 285] on span "select" at bounding box center [129, 289] width 12 height 12
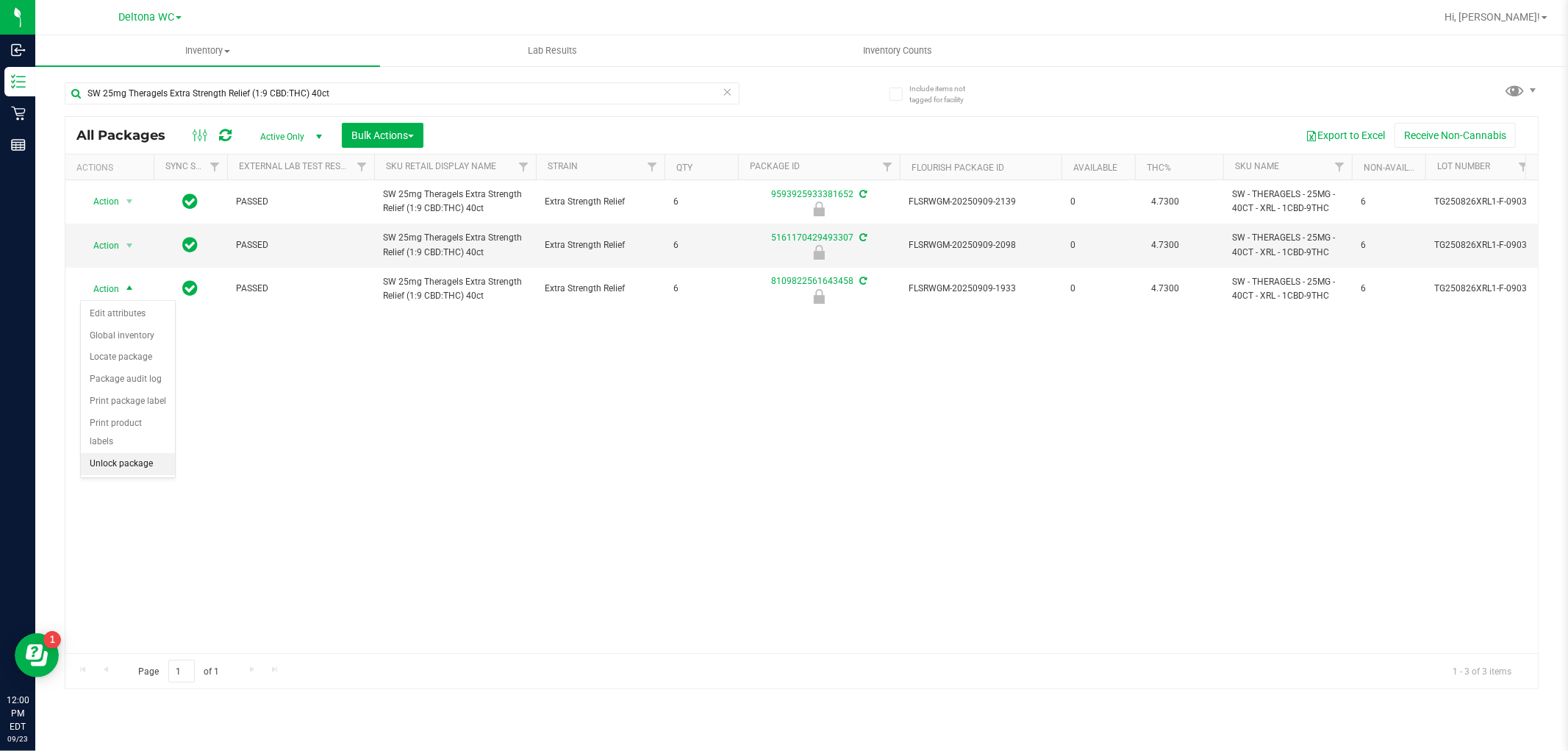
click at [135, 474] on div "Action Edit attributes Global inventory Locate package Package audit log Print …" at bounding box center [128, 388] width 96 height 179
click at [135, 474] on li "Unlock package" at bounding box center [128, 464] width 94 height 22
